Goal: Task Accomplishment & Management: Manage account settings

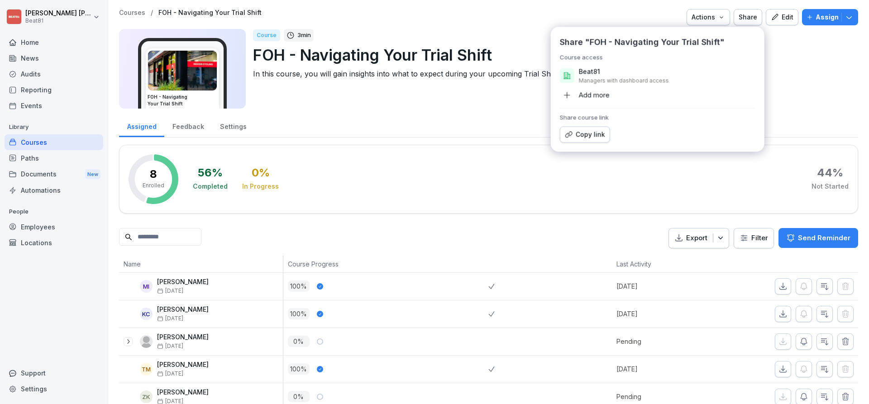
click at [76, 41] on div "Home" at bounding box center [54, 42] width 99 height 16
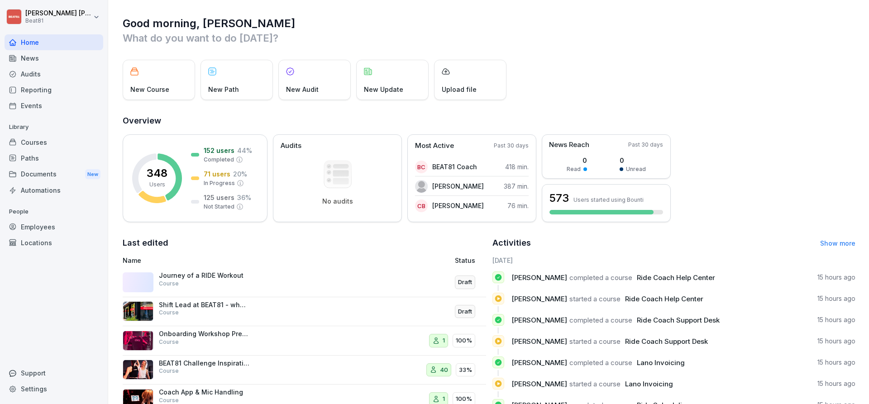
scroll to position [54, 0]
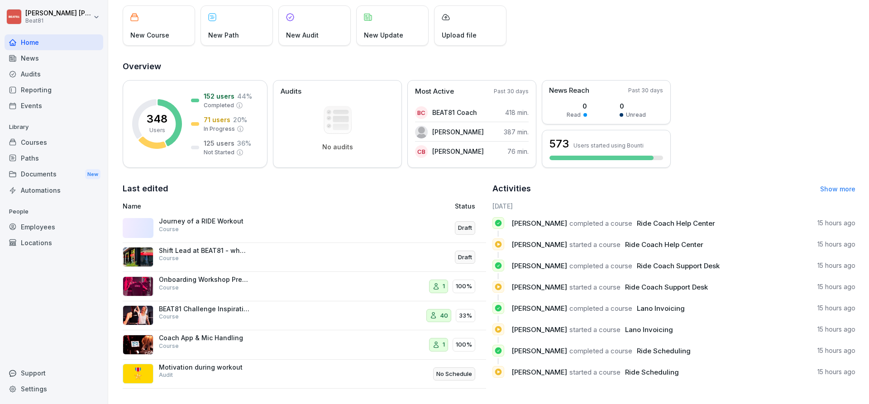
click at [833, 188] on link "Show more" at bounding box center [837, 189] width 35 height 8
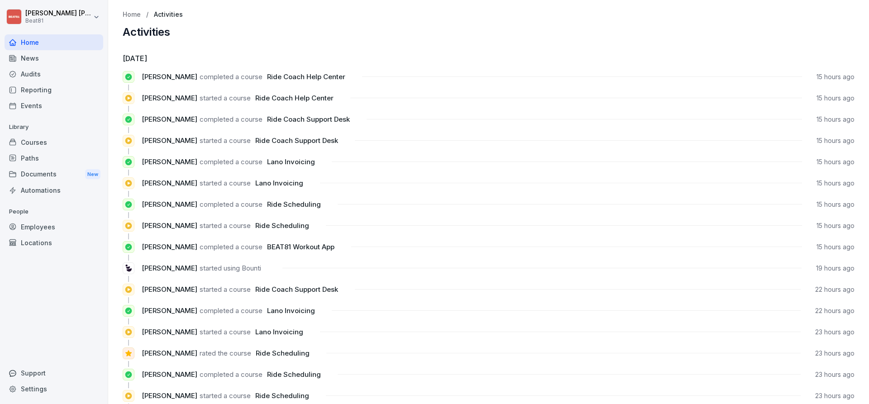
click at [53, 43] on div "Home" at bounding box center [54, 42] width 99 height 16
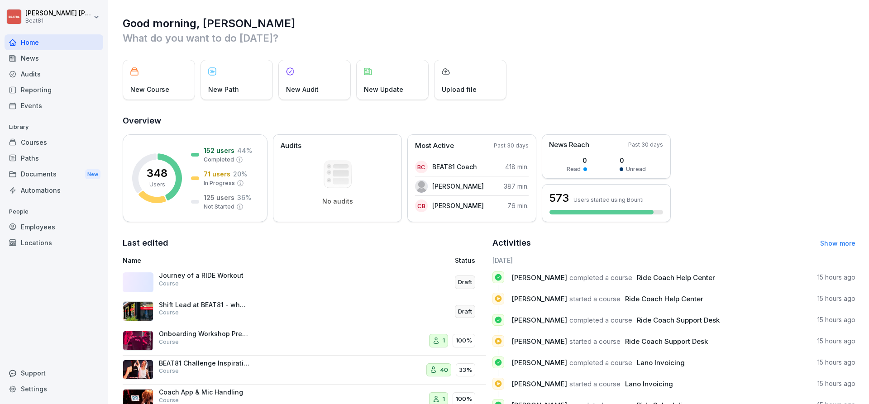
click at [34, 143] on div "Courses" at bounding box center [54, 142] width 99 height 16
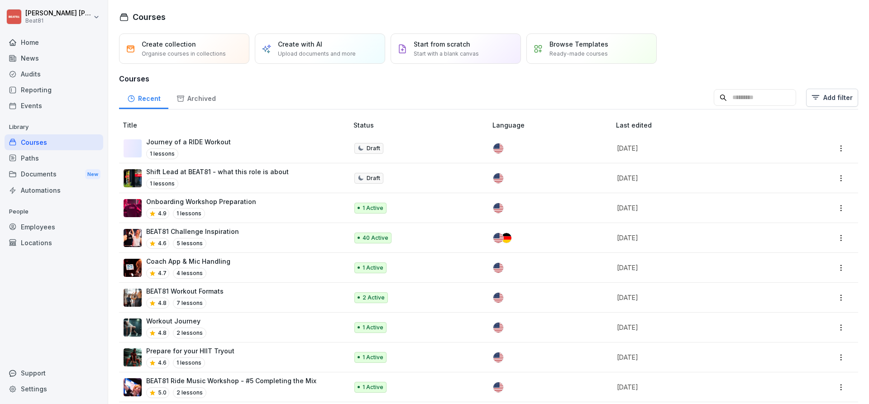
click at [743, 102] on input at bounding box center [755, 97] width 82 height 17
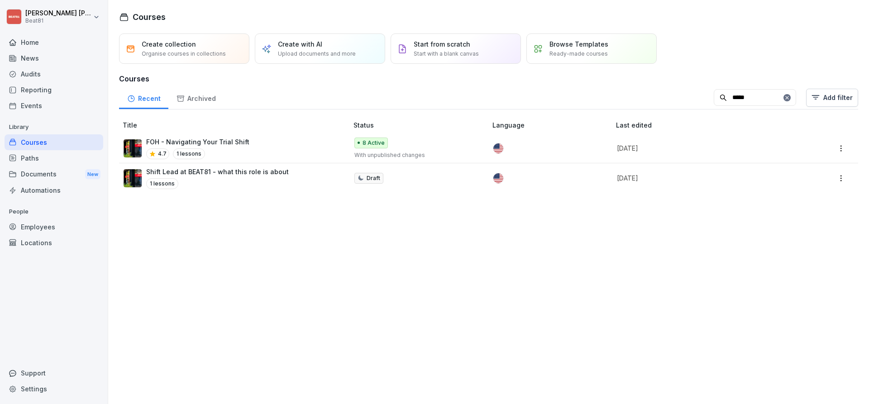
type input "*****"
click at [234, 171] on p "Shift Lead at BEAT81 - what this role is about" at bounding box center [217, 172] width 143 height 10
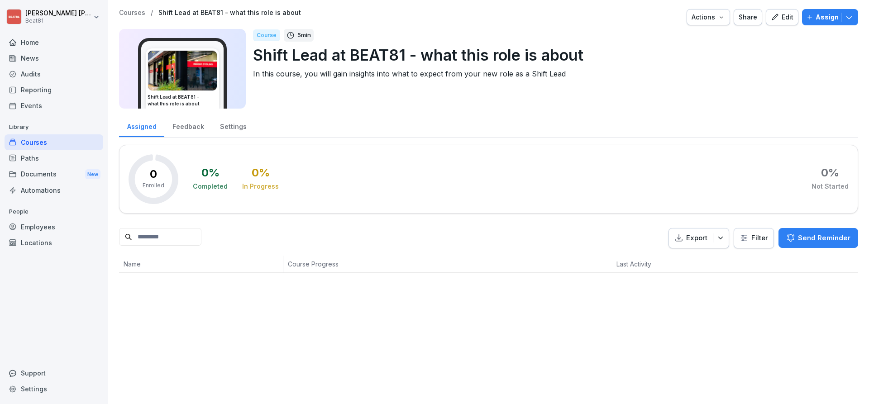
click at [786, 17] on div "Edit" at bounding box center [782, 17] width 23 height 10
